Goal: Information Seeking & Learning: Learn about a topic

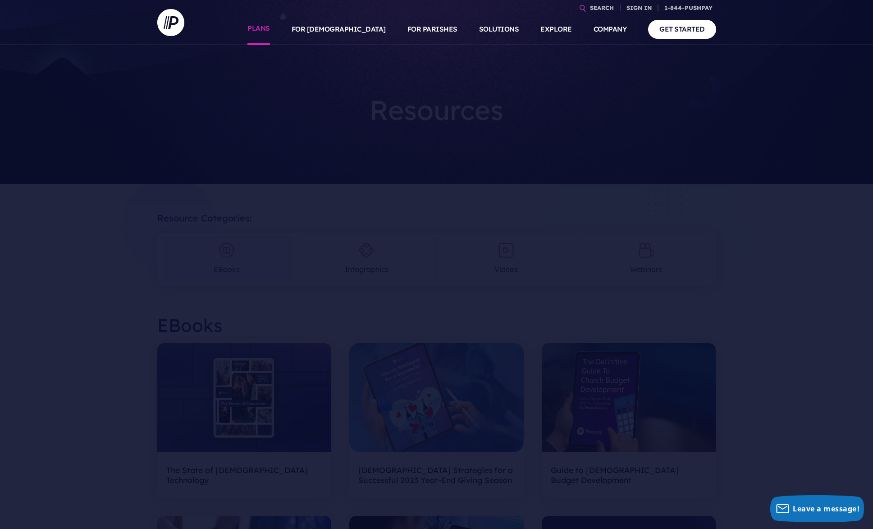
click at [270, 26] on link "PLANS" at bounding box center [258, 30] width 23 height 32
